Goal: Task Accomplishment & Management: Manage account settings

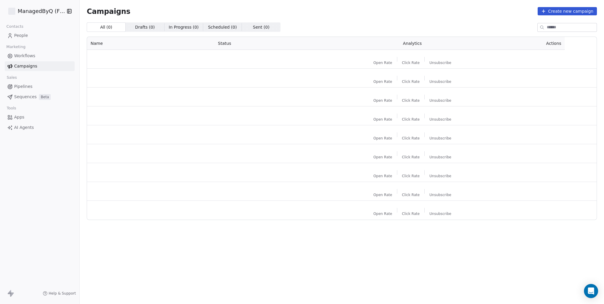
click at [32, 56] on span "Workflows" at bounding box center [24, 56] width 21 height 6
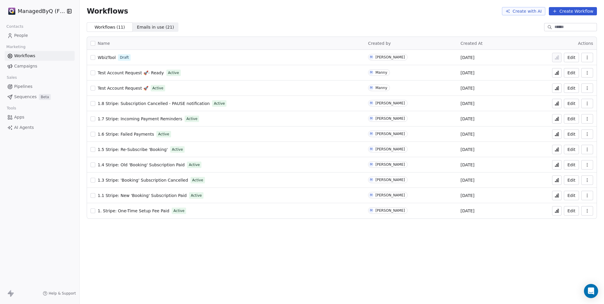
click at [242, 250] on div "Workflows Create with AI Create Workflow Workflows ( 11 ) Workflows ( 11 ) Emai…" at bounding box center [342, 152] width 525 height 304
click at [143, 164] on span "1.4 Stripe: Old 'Booking' Subscription Paid" at bounding box center [141, 165] width 87 height 5
click at [158, 194] on span "1.1 Stripe: New 'Booking' Subscription Paid" at bounding box center [142, 195] width 89 height 5
click at [131, 210] on span "1. Stripe: One-Time Setup Fee Paid" at bounding box center [134, 211] width 72 height 5
click at [141, 211] on span "1. Stripe: One-Time Setup Fee Paid" at bounding box center [134, 211] width 72 height 5
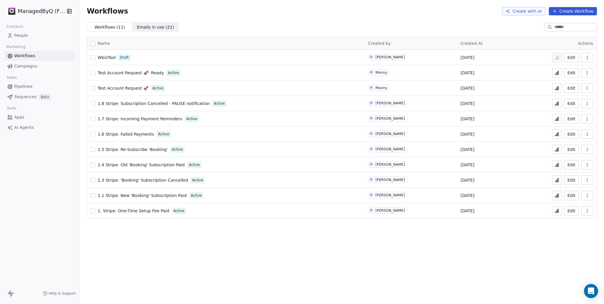
click at [143, 197] on span "1.1 Stripe: New 'Booking' Subscription Paid" at bounding box center [142, 195] width 89 height 5
click at [128, 180] on span "1.3 Stripe: 'Booking' Subscription Cancelled" at bounding box center [143, 180] width 90 height 5
click at [588, 180] on icon "button" at bounding box center [587, 180] width 0 height 0
click at [572, 194] on span "Analytics" at bounding box center [572, 194] width 19 height 6
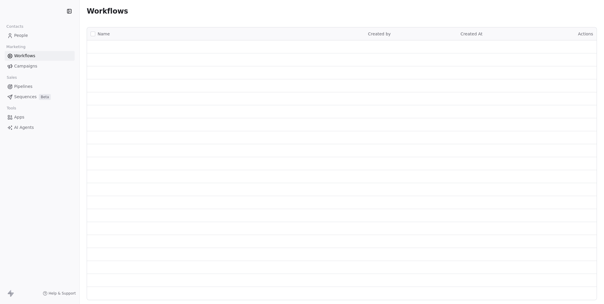
click at [21, 37] on span "People" at bounding box center [21, 35] width 14 height 6
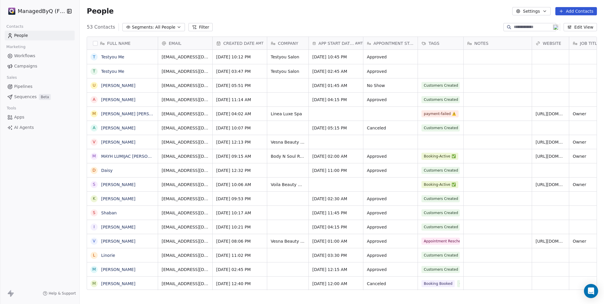
scroll to position [263, 520]
click at [161, 27] on span "All People" at bounding box center [165, 27] width 20 height 6
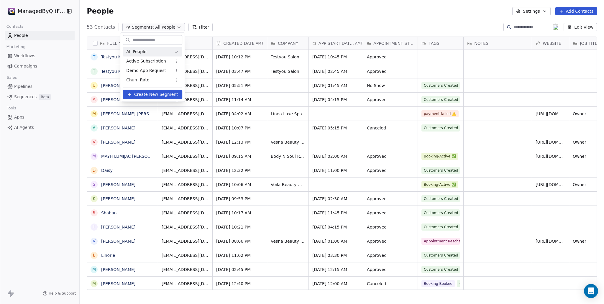
click at [530, 27] on html "ManagedByQ (FZE) Contacts People Marketing Workflows Campaigns Sales Pipelines …" at bounding box center [302, 152] width 604 height 304
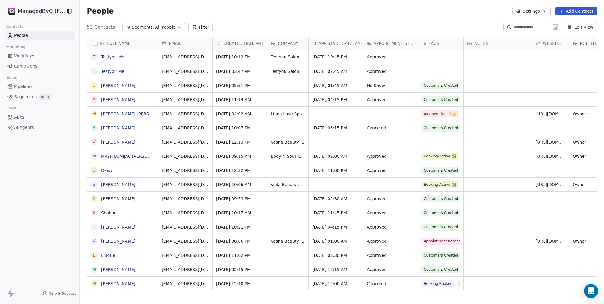
click at [521, 25] on input at bounding box center [534, 27] width 41 height 6
click at [93, 71] on button "grid" at bounding box center [94, 71] width 5 height 5
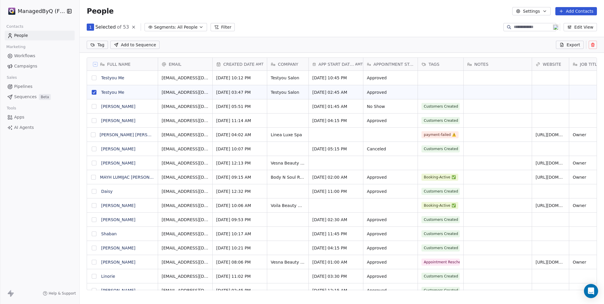
click at [592, 45] on icon at bounding box center [593, 44] width 5 height 5
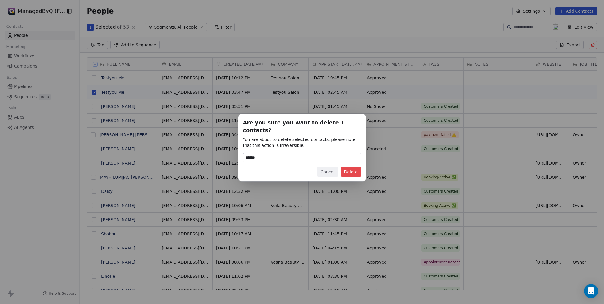
type input "******"
click at [350, 169] on button "Delete" at bounding box center [351, 171] width 21 height 9
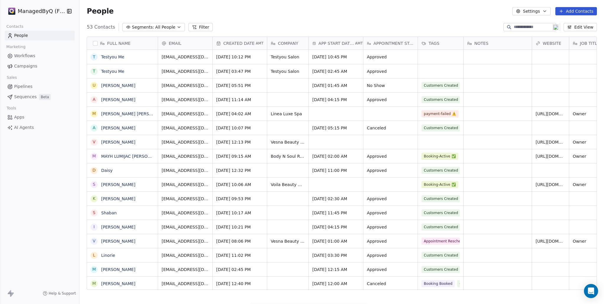
scroll to position [263, 520]
click at [514, 27] on input at bounding box center [534, 27] width 41 height 6
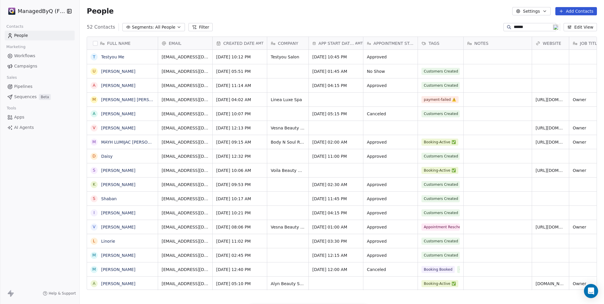
type input "******"
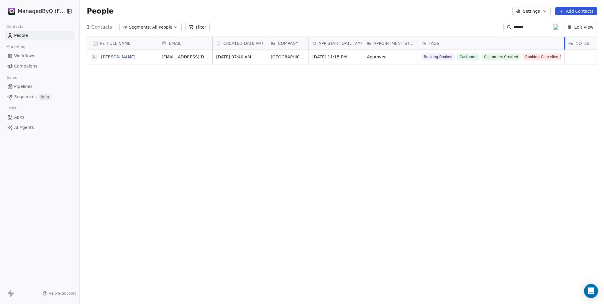
drag, startPoint x: 463, startPoint y: 39, endPoint x: 564, endPoint y: 44, distance: 101.3
click at [564, 44] on div at bounding box center [564, 43] width 1 height 13
click at [114, 56] on link "Nenita Quirimit" at bounding box center [118, 57] width 34 height 5
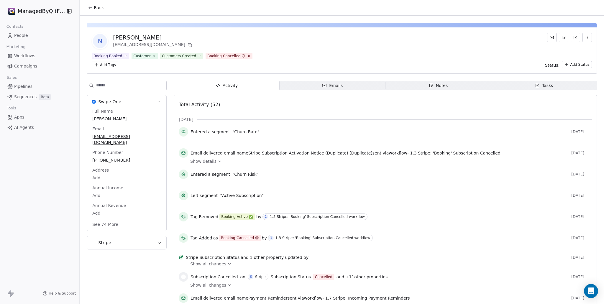
click at [218, 161] on icon at bounding box center [220, 161] width 4 height 4
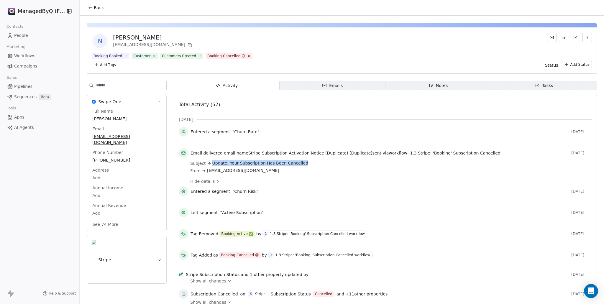
drag, startPoint x: 210, startPoint y: 164, endPoint x: 326, endPoint y: 167, distance: 116.0
click at [327, 166] on div "Subject Update: Your Subscription Has Been Cancelled" at bounding box center [389, 163] width 398 height 6
copy span "Update: Your Subscription Has Been Cancelled"
click at [25, 55] on span "Workflows" at bounding box center [24, 56] width 21 height 6
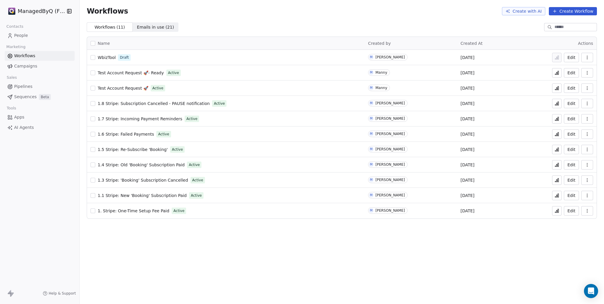
click at [148, 179] on span "1.3 Stripe: 'Booking' Subscription Cancelled" at bounding box center [143, 180] width 90 height 5
click at [141, 165] on span "1.4 Stripe: Old 'Booking' Subscription Paid" at bounding box center [141, 165] width 87 height 5
click at [131, 148] on span "1.5 Stripe: Re-Subscribe 'Booking'" at bounding box center [133, 149] width 70 height 5
click at [127, 132] on span "1.6 Stripe: Failed Payments" at bounding box center [126, 134] width 56 height 5
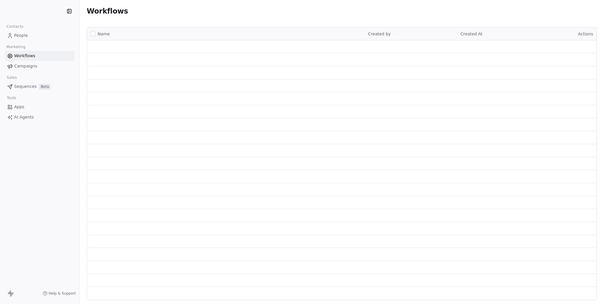
drag, startPoint x: 0, startPoint y: 0, endPoint x: 26, endPoint y: 34, distance: 42.7
click at [26, 34] on span "People" at bounding box center [21, 35] width 14 height 6
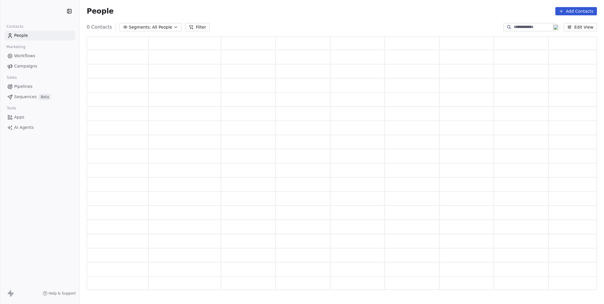
scroll to position [249, 506]
click at [148, 23] on button "Segments: All People" at bounding box center [151, 27] width 62 height 8
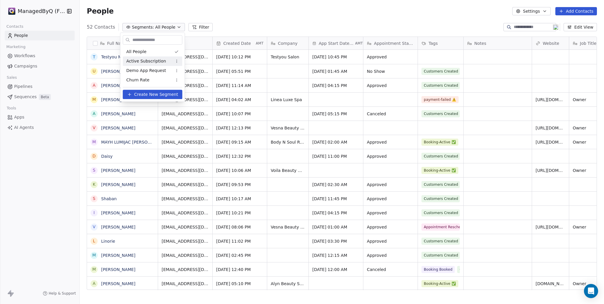
scroll to position [263, 520]
click at [161, 62] on span "Active Subscription" at bounding box center [146, 61] width 40 height 6
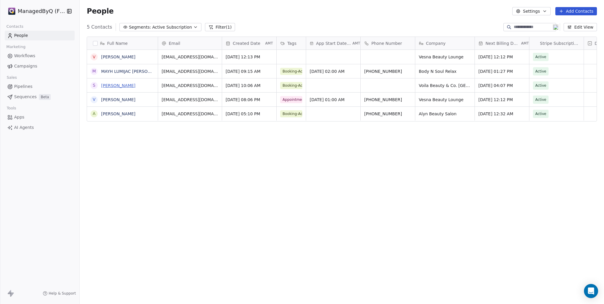
click at [118, 84] on link "[PERSON_NAME]" at bounding box center [118, 85] width 34 height 5
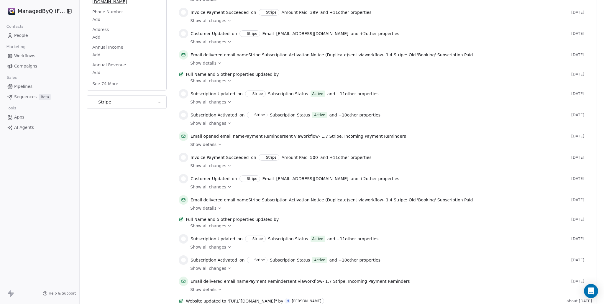
scroll to position [138, 0]
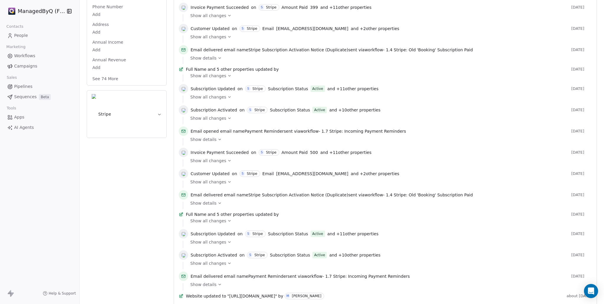
click at [228, 120] on div "Show all changes" at bounding box center [389, 118] width 398 height 6
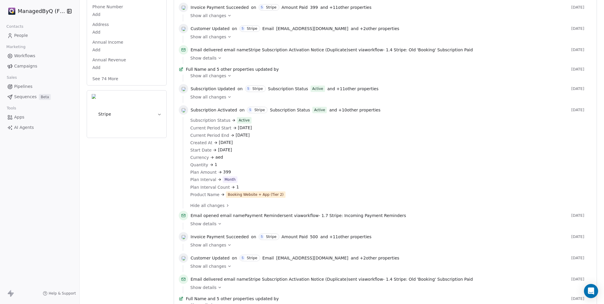
click at [228, 99] on icon at bounding box center [230, 97] width 4 height 4
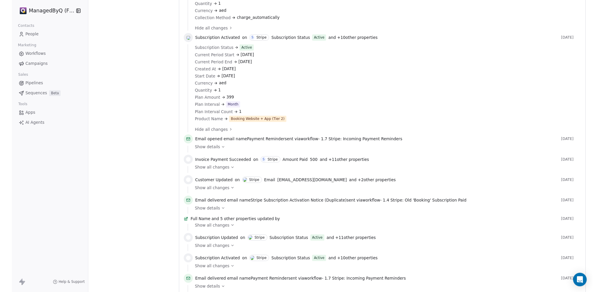
scroll to position [344, 0]
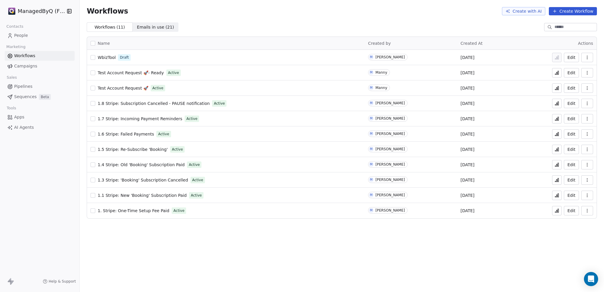
click at [138, 118] on span "1.7 Stripe: Incoming Payment Reminders" at bounding box center [140, 119] width 85 height 5
click at [143, 103] on span "1.8 Stripe: Subscription Cancelled - PAUSE notification" at bounding box center [154, 103] width 112 height 5
click at [142, 212] on span "1. Stripe: One-Time Setup Fee Paid" at bounding box center [134, 211] width 72 height 5
click at [136, 102] on span "1.8 Stripe: Subscription Cancelled - PAUSE notification" at bounding box center [154, 103] width 112 height 5
click at [141, 211] on span "1. Stripe: One-Time Setup Fee Paid" at bounding box center [134, 211] width 72 height 5
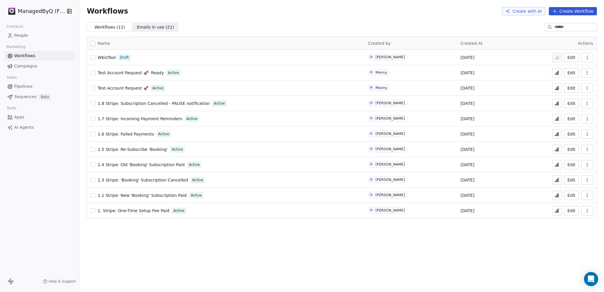
click at [133, 196] on span "1.1 Stripe: New 'Booking' Subscription Paid" at bounding box center [142, 195] width 89 height 5
click at [144, 179] on span "1.3 Stripe: 'Booking' Subscription Cancelled" at bounding box center [143, 180] width 90 height 5
click at [130, 165] on span "1.4 Stripe: Old 'Booking' Subscription Paid" at bounding box center [141, 165] width 87 height 5
click at [140, 149] on span "1.5 Stripe: Re-Subscribe 'Booking'" at bounding box center [133, 149] width 70 height 5
click at [143, 150] on span "1.5 Stripe: Re-Subscribe 'Booking'" at bounding box center [133, 149] width 70 height 5
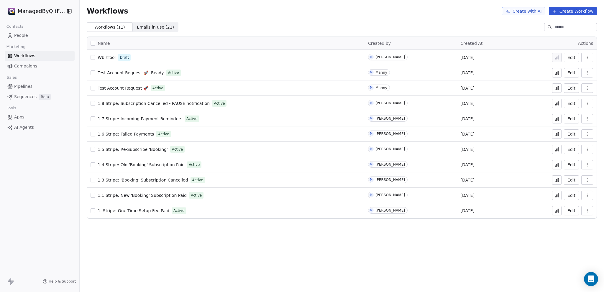
click at [128, 132] on span "1.6 Stripe: Failed Payments" at bounding box center [126, 134] width 56 height 5
click at [142, 119] on span "1.7 Stripe: Incoming Payment Reminders" at bounding box center [140, 119] width 85 height 5
click at [152, 104] on span "1.8 Stripe: Subscription Cancelled - PAUSE notification" at bounding box center [154, 103] width 112 height 5
click at [15, 35] on span "People" at bounding box center [21, 35] width 14 height 6
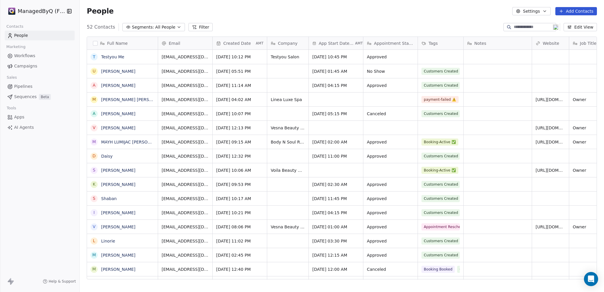
scroll to position [253, 520]
